Goal: Task Accomplishment & Management: Manage account settings

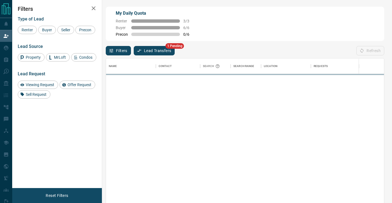
scroll to position [154, 278]
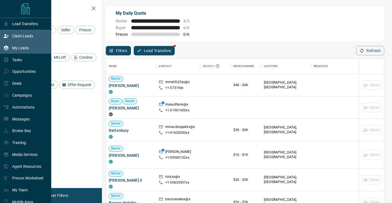
click at [20, 45] on div "My Leads" at bounding box center [15, 47] width 25 height 9
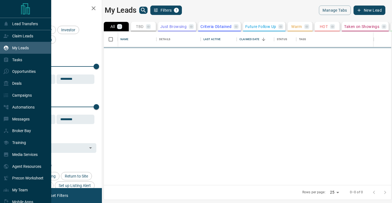
scroll to position [154, 288]
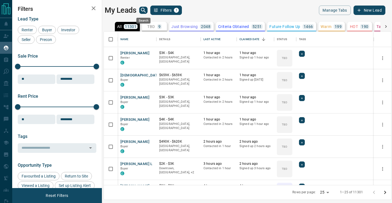
click at [147, 12] on icon "search button" at bounding box center [143, 10] width 7 height 7
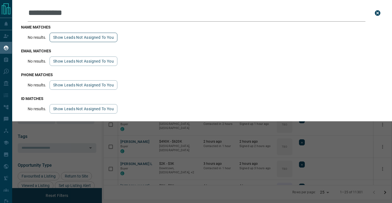
type input "**********"
click at [79, 35] on button "Show leads not assigned to you" at bounding box center [84, 37] width 68 height 9
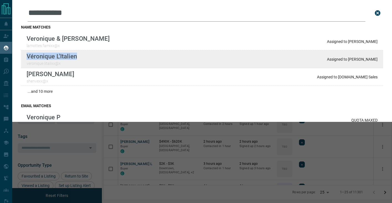
drag, startPoint x: 83, startPoint y: 56, endPoint x: 25, endPoint y: 56, distance: 57.9
click at [25, 56] on div "Véronique L'Italien veronique.litalixx@x Assigned to [PERSON_NAME]" at bounding box center [202, 59] width 362 height 18
copy p "Véronique L'Italien"
